Goal: Task Accomplishment & Management: Manage account settings

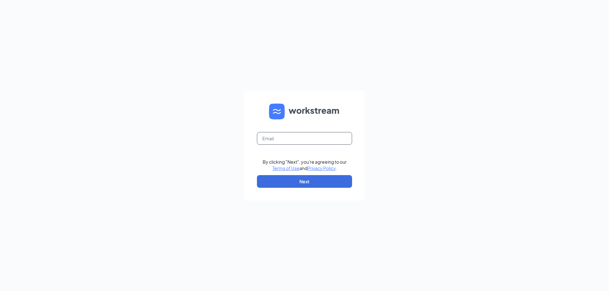
click at [286, 134] on input "text" at bounding box center [304, 138] width 95 height 13
type input "[EMAIL_ADDRESS][DOMAIN_NAME]"
drag, startPoint x: 303, startPoint y: 180, endPoint x: 303, endPoint y: 176, distance: 4.2
click at [303, 179] on button "Next" at bounding box center [304, 181] width 95 height 13
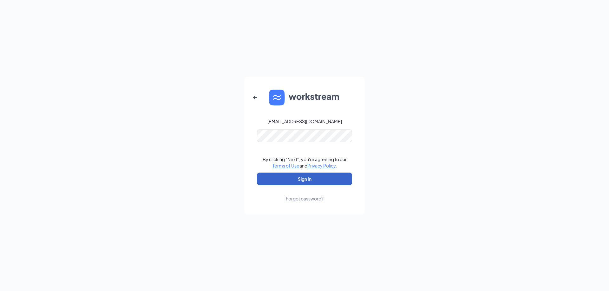
click at [305, 180] on button "Sign In" at bounding box center [304, 179] width 95 height 13
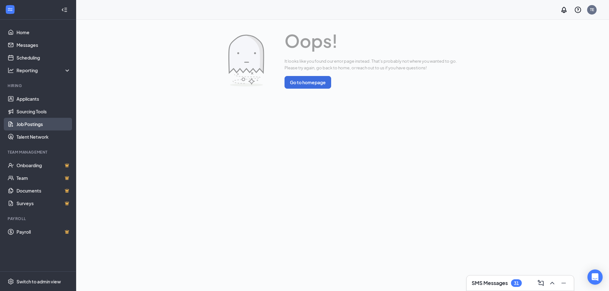
click at [42, 127] on link "Job Postings" at bounding box center [43, 124] width 54 height 13
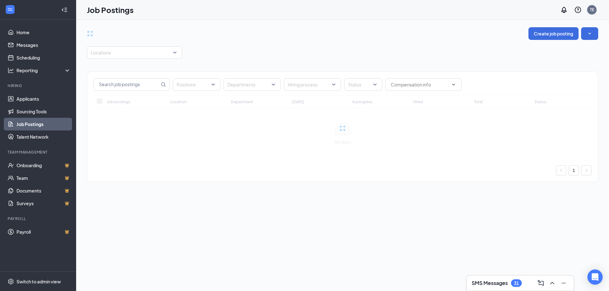
click at [147, 63] on div "Positions Departments Hiring process Status Job postings Location Department [D…" at bounding box center [342, 124] width 511 height 130
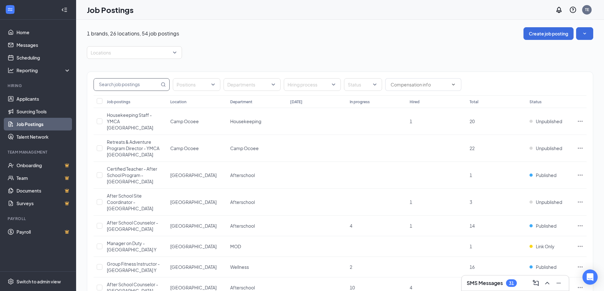
click at [137, 85] on input "text" at bounding box center [127, 85] width 66 height 12
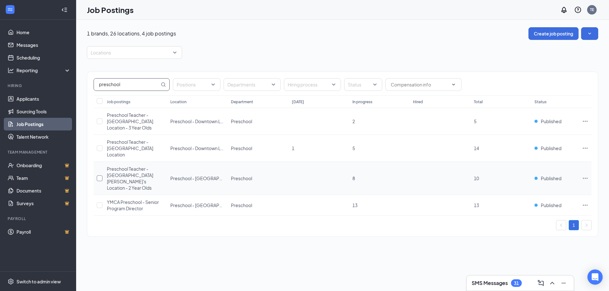
type input "preschool"
click at [101, 176] on input "checkbox" at bounding box center [100, 179] width 6 height 6
checkbox input "true"
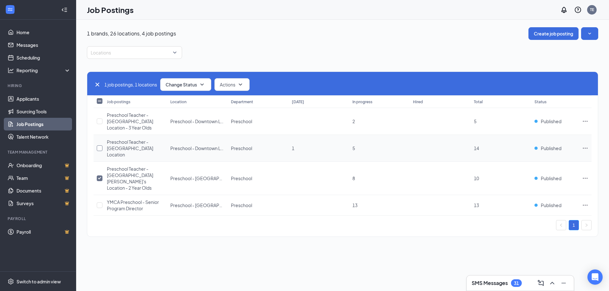
click at [100, 146] on input "checkbox" at bounding box center [100, 149] width 6 height 6
checkbox input "true"
click at [100, 120] on input "checkbox" at bounding box center [100, 122] width 6 height 6
click at [197, 86] on span "Change Status" at bounding box center [180, 84] width 31 height 4
click at [184, 116] on span "Unpublish" at bounding box center [177, 115] width 21 height 7
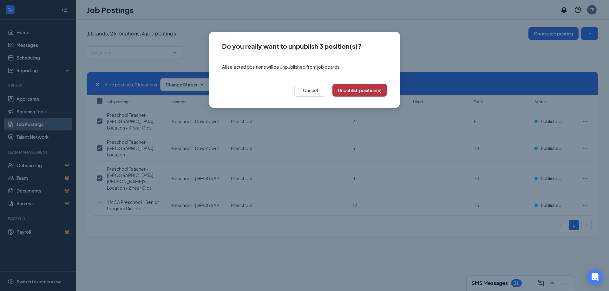
click at [372, 90] on button "Unpublish position(s)" at bounding box center [359, 90] width 55 height 13
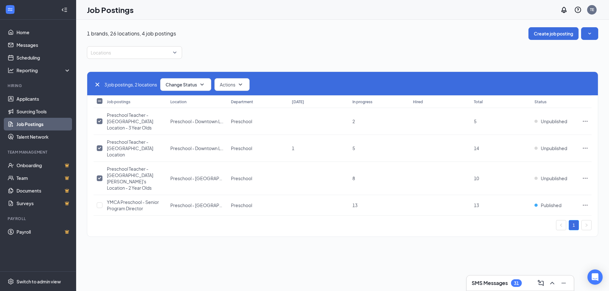
click at [99, 83] on icon "Cross" at bounding box center [97, 85] width 4 height 4
checkbox input "false"
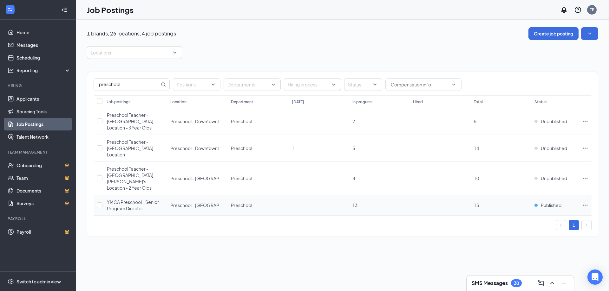
click at [136, 199] on span "YMCA Preschool - Senior Program Director" at bounding box center [133, 205] width 52 height 12
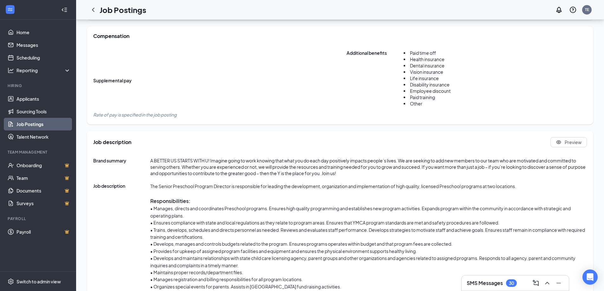
scroll to position [319, 0]
